Goal: Use online tool/utility: Utilize a website feature to perform a specific function

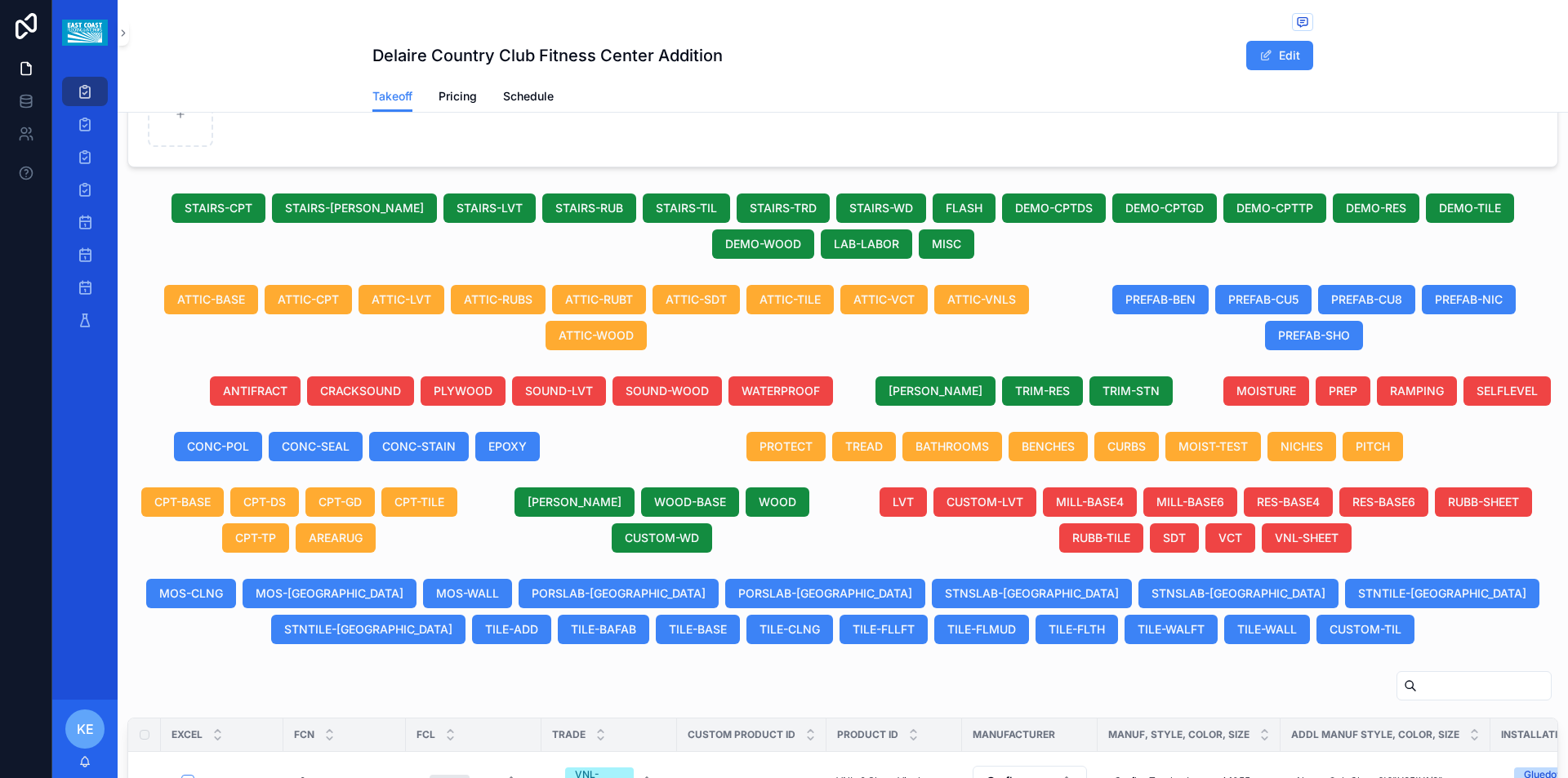
scroll to position [490, 0]
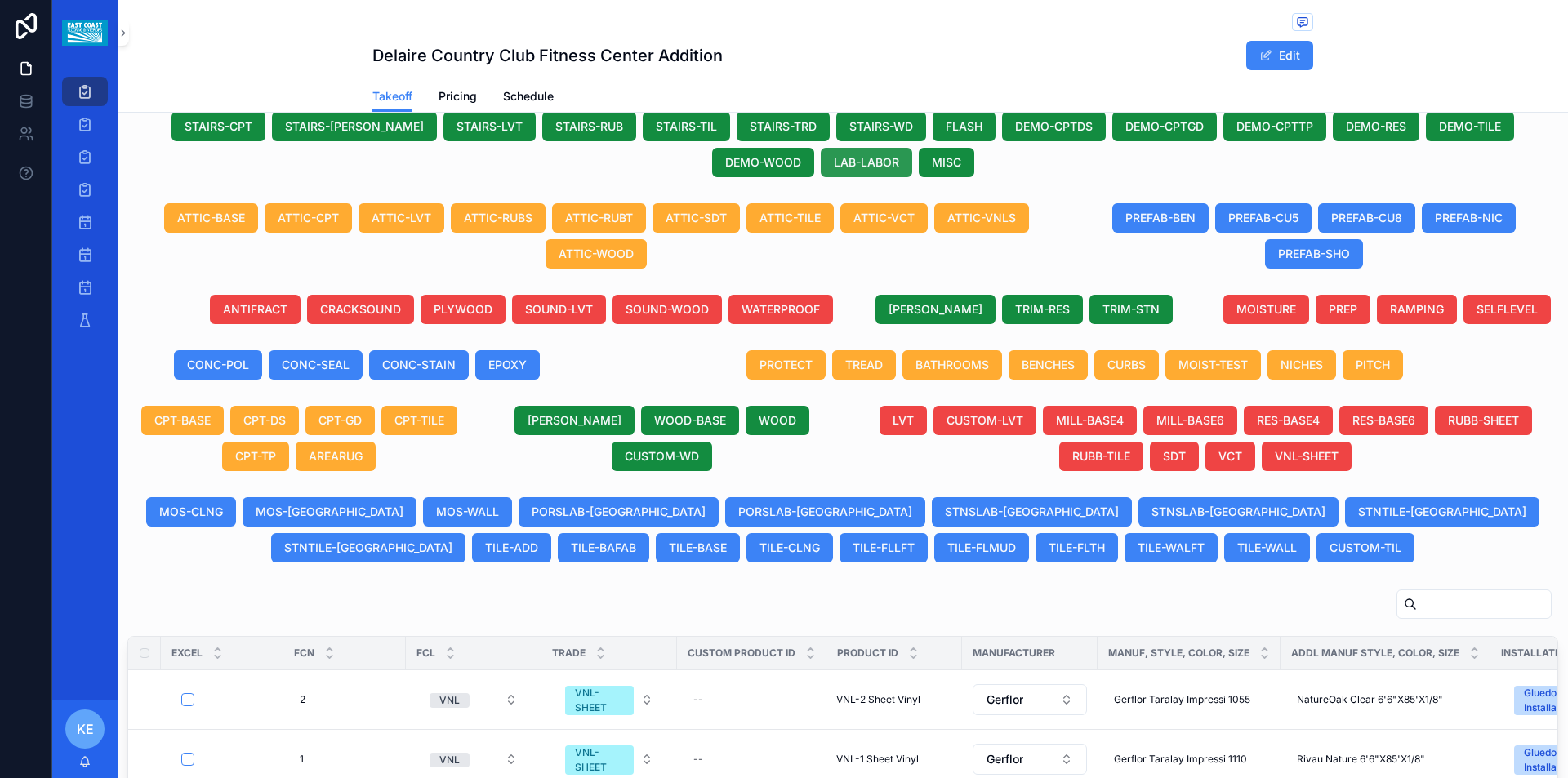
click at [834, 162] on span "LAB-LABOR" at bounding box center [866, 162] width 65 height 17
